Goal: Check status

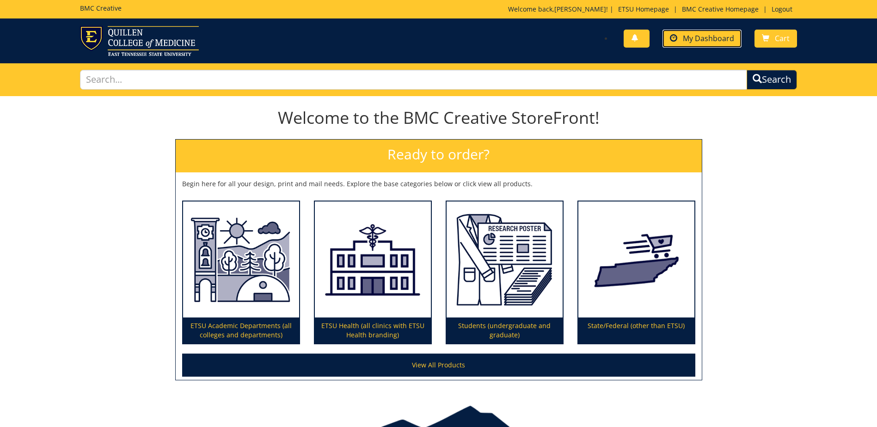
click at [695, 43] on span "My Dashboard" at bounding box center [708, 38] width 51 height 10
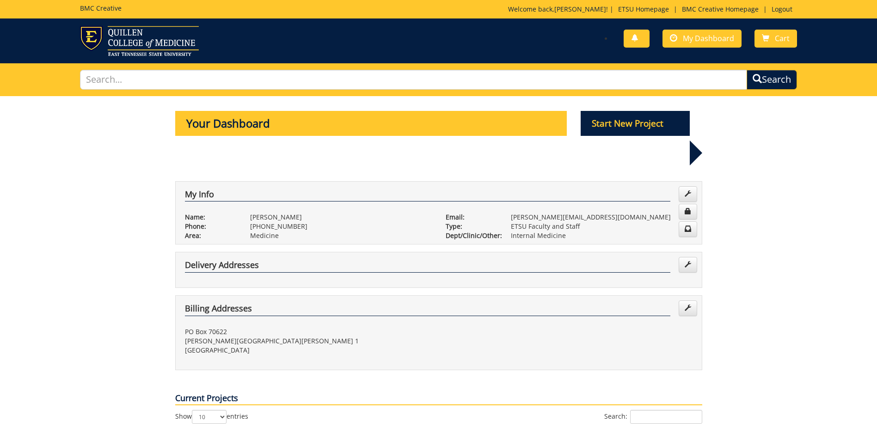
scroll to position [139, 0]
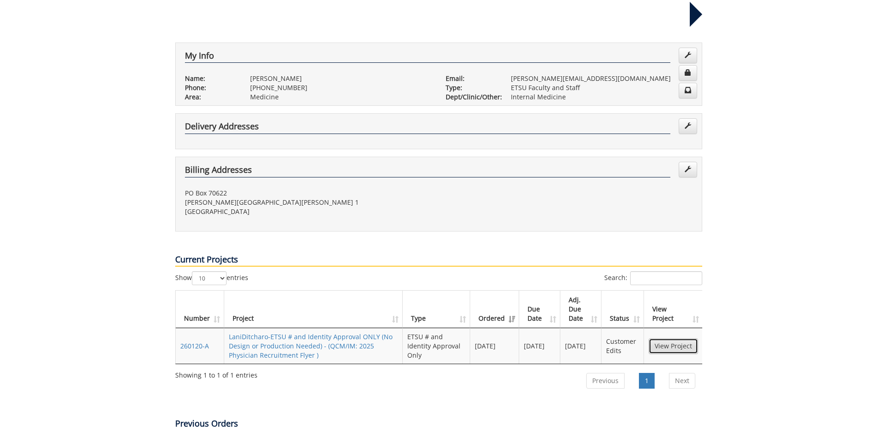
click at [670, 338] on link "View Project" at bounding box center [672, 346] width 49 height 16
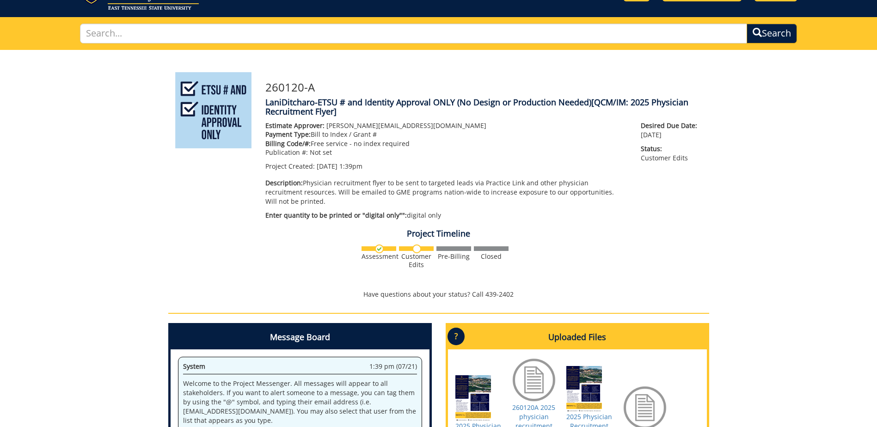
scroll to position [277, 0]
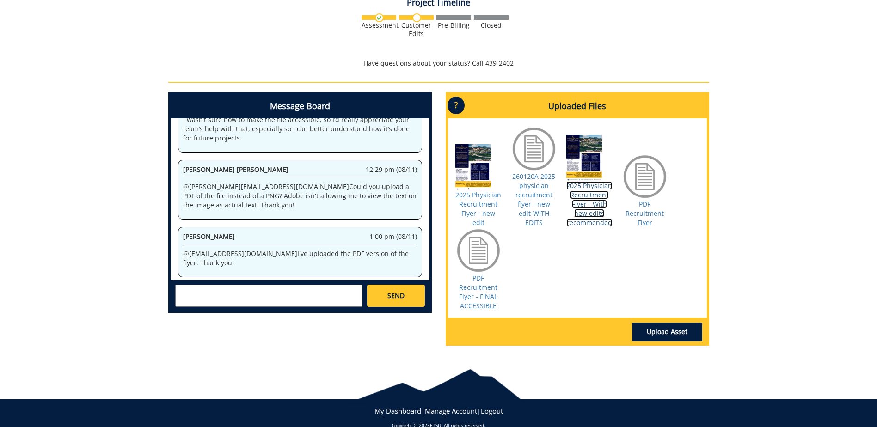
click at [601, 208] on link "2025 Physician Recruitment Flyer - With new edits recommended" at bounding box center [589, 204] width 46 height 46
